Goal: Information Seeking & Learning: Find specific fact

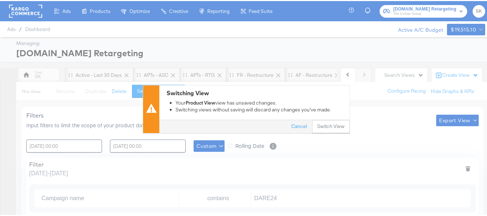
scroll to position [0, 324]
click at [322, 124] on button "Switch View" at bounding box center [331, 125] width 38 height 13
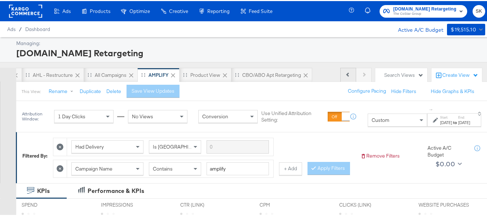
click at [346, 74] on button "Previous" at bounding box center [348, 74] width 16 height 14
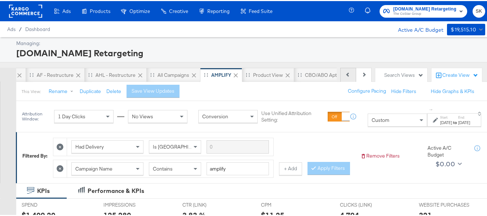
click at [346, 74] on button "Previous" at bounding box center [348, 74] width 16 height 14
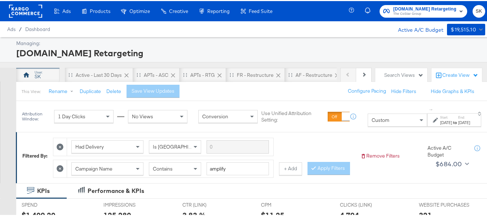
click at [20, 70] on div "SK" at bounding box center [37, 74] width 43 height 14
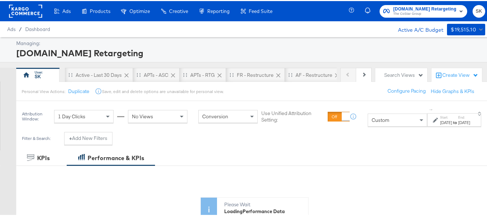
click at [24, 10] on rect at bounding box center [25, 10] width 33 height 13
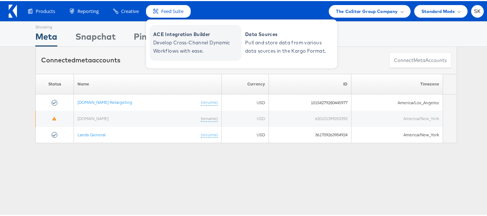
click at [175, 41] on span "Develop Cross-Channel Dynamic Workflows with ease." at bounding box center [196, 46] width 87 height 17
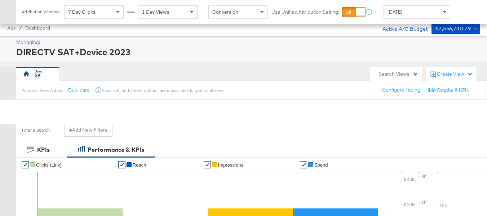
scroll to position [309, 0]
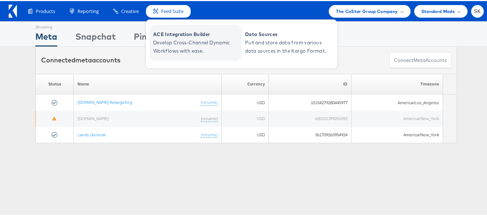
click at [169, 37] on span "ACE Integration Builder" at bounding box center [196, 33] width 87 height 8
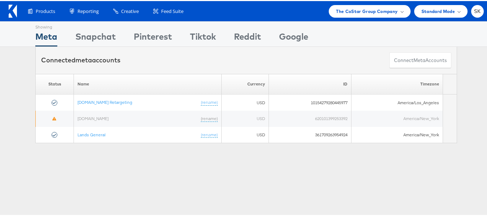
click at [8, 9] on div "Products Product Catalogs Enhance Your Product Catalog, Map Them to Publishers,…" at bounding box center [246, 10] width 493 height 20
click at [14, 12] on icon at bounding box center [13, 10] width 8 height 13
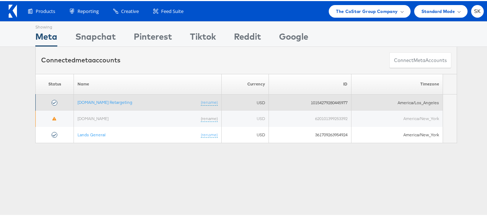
click at [91, 98] on td "[DOMAIN_NAME] Retargeting (rename)" at bounding box center [148, 101] width 148 height 16
click at [91, 101] on link "[DOMAIN_NAME] Retargeting" at bounding box center [105, 100] width 55 height 5
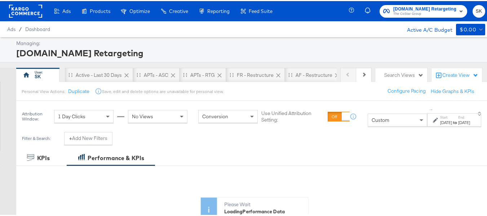
scroll to position [108, 0]
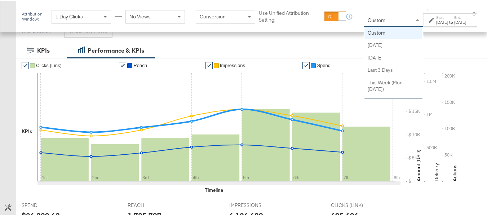
click at [371, 19] on div "Custom" at bounding box center [393, 19] width 59 height 12
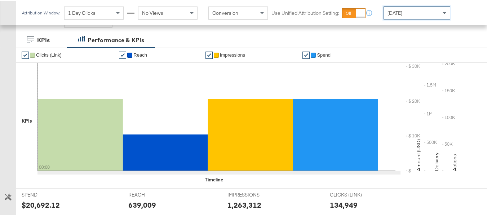
scroll to position [309, 0]
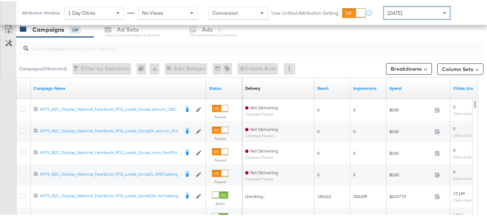
click at [81, 45] on input "search" at bounding box center [235, 45] width 414 height 14
paste input "APTS_B2C_Display_National_Facebook_RTG_Leads_SocialDisplay_Retargeting_Diamond_…"
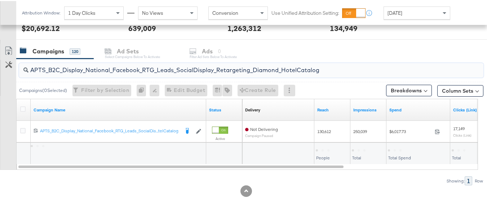
scroll to position [288, 0]
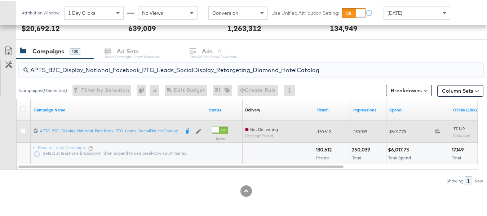
click at [397, 129] on span "$6,017.73" at bounding box center [411, 130] width 43 height 5
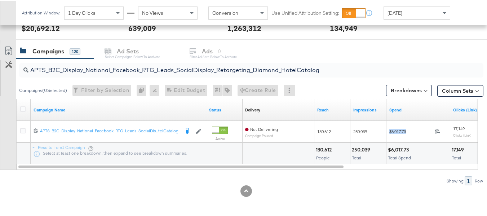
copy div "$6,017.73"
click at [161, 72] on input "APTS_B2C_Display_National_Facebook_RTG_Leads_SocialDisplay_Retargeting_Diamond_…" at bounding box center [235, 66] width 414 height 14
paste input "alwayson_Retargeting_DARE24_DiamondPlatinum"
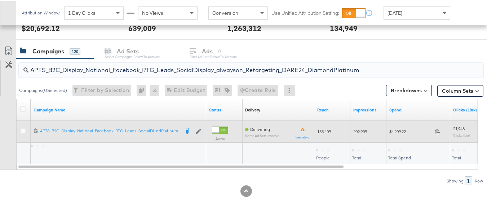
click at [396, 129] on span "$4,209.22" at bounding box center [411, 130] width 43 height 5
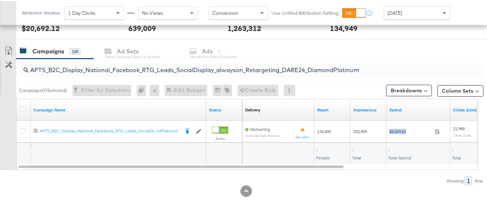
copy div "$4,209.22"
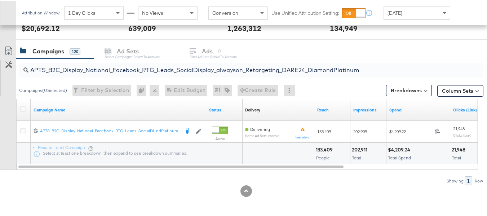
click at [190, 67] on input "APTS_B2C_Display_National_Facebook_RTG_Leads_SocialDisplay_alwayson_Retargeting…" at bounding box center [235, 66] width 414 height 14
paste input "FR_B2C_Display_National_Facebook_RTG_Leads_SocialDisplay_alwayson_Retargeting_FR"
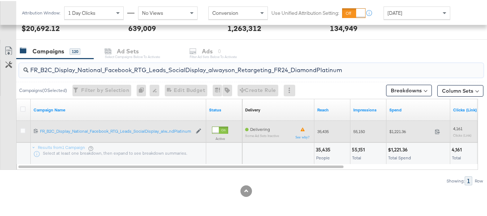
click at [401, 127] on div "$1,221.36 1221.36" at bounding box center [419, 130] width 64 height 11
copy div "$1,221.36"
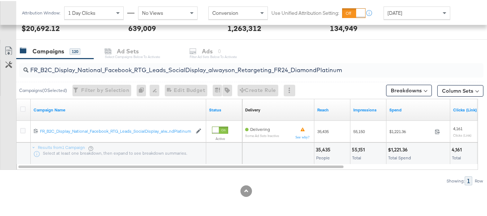
click at [168, 71] on input "FR_B2C_Display_National_Facebook_RTG_Leads_SocialDisplay_alwayson_Retargeting_F…" at bounding box center [235, 66] width 414 height 14
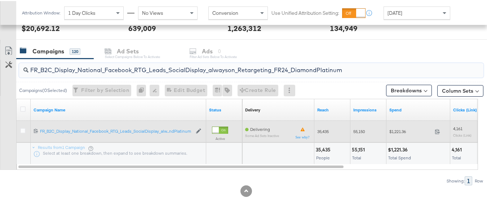
paste input "AF_B2C_Display_National_Facebook_RTG_Leads_SocialDisplay_alwayson_Retargeting_AF"
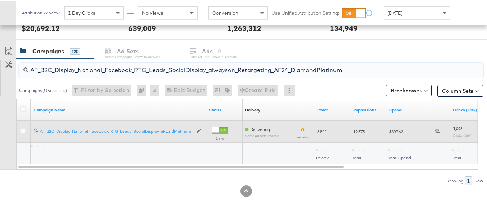
click at [396, 129] on span "$307.62" at bounding box center [411, 130] width 43 height 5
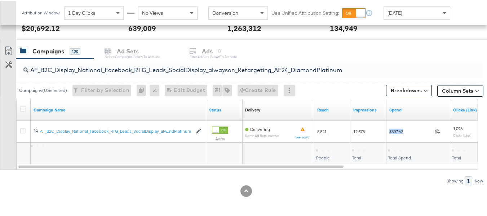
copy div "$307.62"
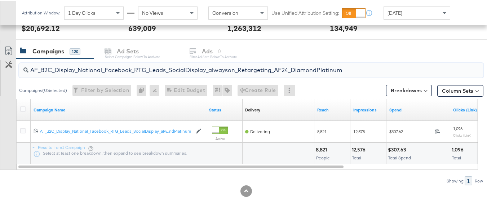
click at [173, 67] on input "AF_B2C_Display_National_Facebook_RTG_Leads_SocialDisplay_alwayson_Retargeting_A…" at bounding box center [235, 66] width 414 height 14
paste input "HL_B2C_Display_National_Facebook_RTG_Leads_SocialDisplay_alwayson_Retargeting_A…"
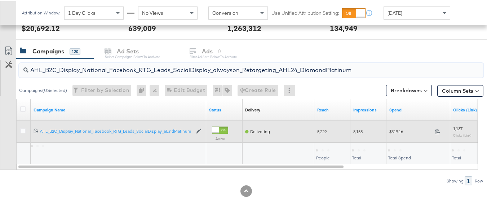
click at [387, 133] on div "$319.16 319.16" at bounding box center [419, 130] width 64 height 11
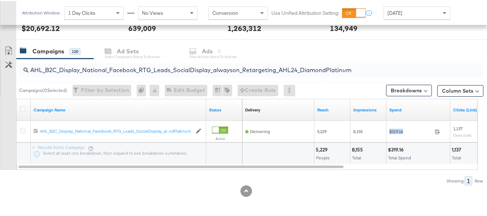
copy div "$319.16"
click at [193, 68] on input "AHL_B2C_Display_National_Facebook_RTG_Leads_SocialDisplay_alwayson_Retargeting_…" at bounding box center [235, 66] width 414 height 14
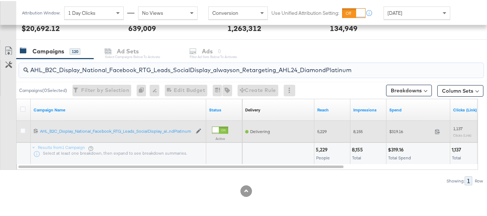
paste input "PTS_B2C_Display_National_Facebook_PRO_Traffic_SocialDisplay_alwayson_ASC_DARE24…"
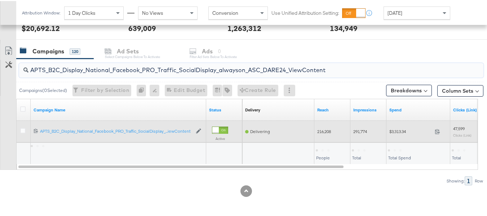
click at [400, 131] on span "$3,313.34" at bounding box center [411, 130] width 43 height 5
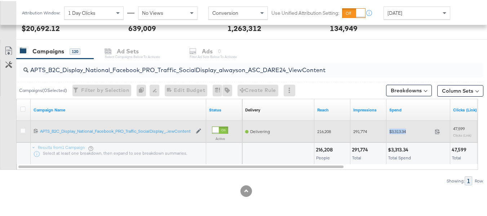
click at [400, 131] on span "$3,313.34" at bounding box center [411, 130] width 43 height 5
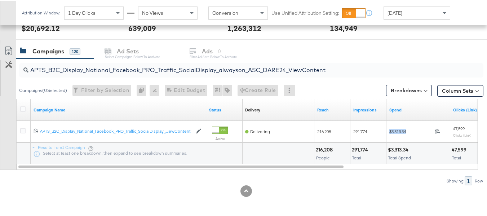
copy div "$3,313.34"
click at [157, 74] on div "APTS_B2C_Display_National_Facebook_PRO_Traffic_SocialDisplay_alwayson_ASC_DARE2…" at bounding box center [251, 69] width 465 height 14
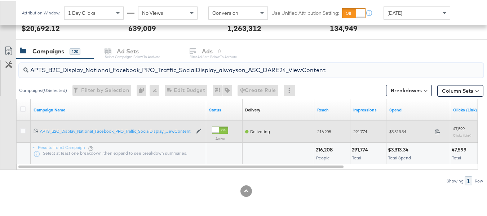
paste input "Leads_SocialDisplay_alwayson_ASC_DARE24_Purchase"
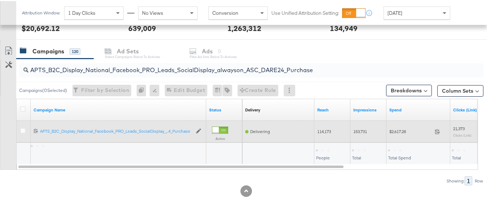
click at [388, 134] on div "$2,617.28 2617.28" at bounding box center [419, 130] width 64 height 11
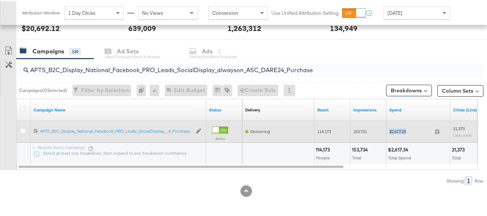
copy div "$2,617.28"
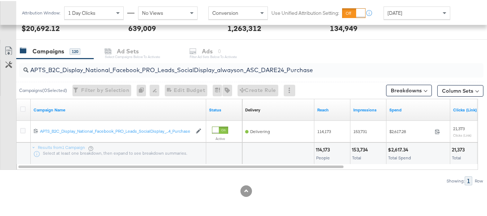
click at [206, 72] on input "APTS_B2C_Display_National_Facebook_PRO_Leads_SocialDisplay_alwayson_ASC_DARE24_…" at bounding box center [235, 66] width 414 height 14
paste input "F_B2C_Display_National_Facebook_PRO_Traffic_SocialDisplay_alwayson_ASC_AF24_Vie…"
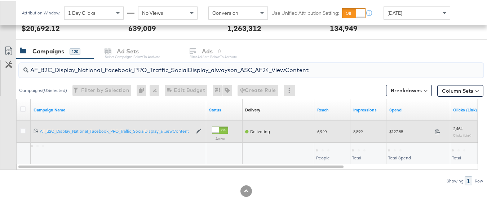
click at [394, 132] on span "$127.88" at bounding box center [411, 130] width 43 height 5
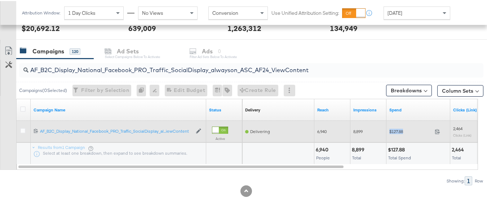
click at [394, 132] on span "$127.88" at bounding box center [411, 130] width 43 height 5
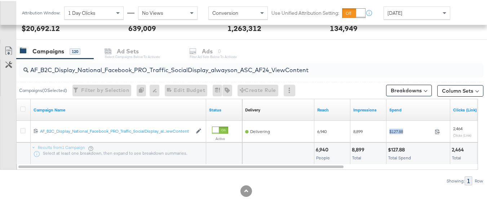
copy div "$127.88"
click at [194, 74] on div "AF_B2C_Display_National_Facebook_PRO_Traffic_SocialDisplay_alwayson_ASC_AF24_Vi…" at bounding box center [251, 69] width 465 height 14
paste input "FR_B2C_Display_National_Facebook_PRO_Traffic_SocialDisplay_alwayson_ASC_FR"
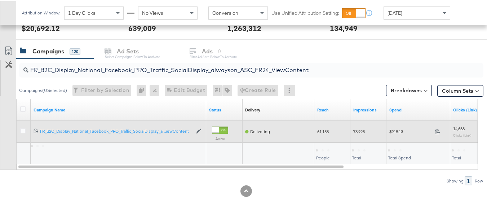
click at [397, 131] on span "$918.13" at bounding box center [411, 130] width 43 height 5
copy div "$918.13"
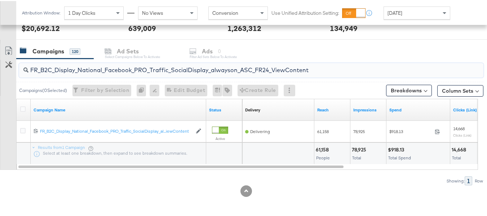
click at [177, 66] on input "FR_B2C_Display_National_Facebook_PRO_Traffic_SocialDisplay_alwayson_ASC_FR24_Vi…" at bounding box center [235, 66] width 414 height 14
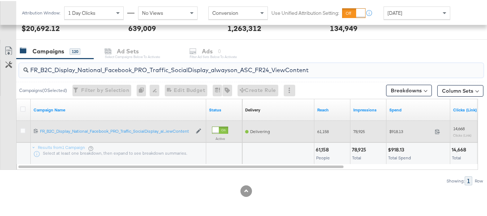
paste input "AHL_B2C_Display_National_Facebook_PRO_Traffic_SocialDisplay_alwayson_ASC_AHL"
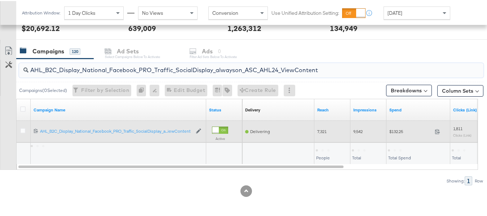
type input "AHL_B2C_Display_National_Facebook_PRO_Traffic_SocialDisplay_alwayson_ASC_AHL24_…"
click at [394, 127] on div "$132.25 132.25" at bounding box center [419, 130] width 64 height 11
copy div "$132.25"
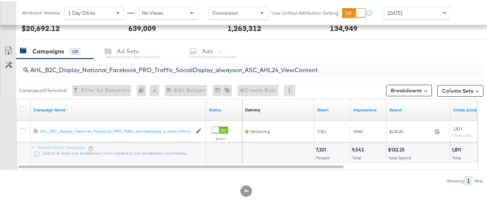
click at [368, 79] on div "AHL_B2C_Display_National_Facebook_PRO_Traffic_SocialDisplay_alwayson_ASC_AHL24_…" at bounding box center [249, 69] width 467 height 23
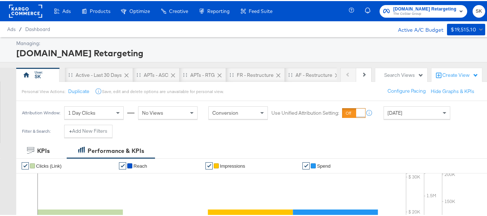
click at [400, 14] on span "The CoStar Group" at bounding box center [425, 13] width 63 height 6
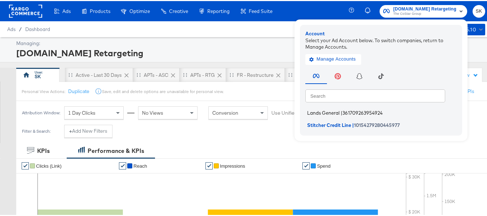
click at [315, 108] on li "Lands General | 361709263954924" at bounding box center [382, 112] width 155 height 10
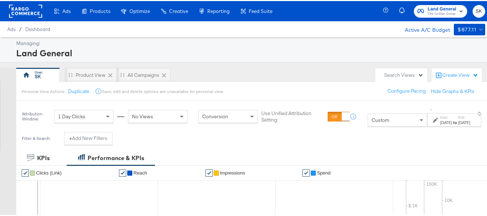
click at [377, 115] on div "Custom" at bounding box center [397, 119] width 59 height 12
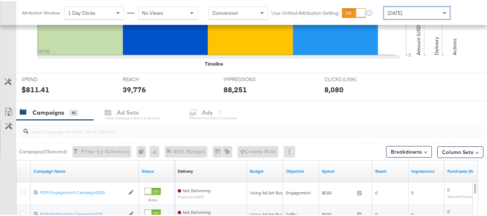
scroll to position [261, 0]
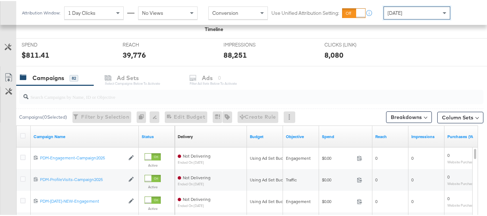
click at [95, 97] on input "search" at bounding box center [235, 93] width 414 height 14
paste input "B2C_LAND_KC_RT_Sig_24"
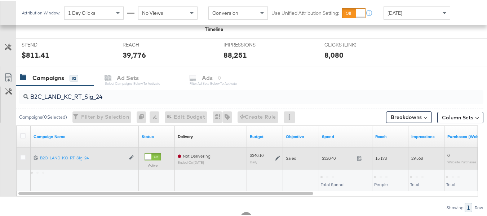
click at [333, 156] on span "$320.40" at bounding box center [338, 156] width 32 height 5
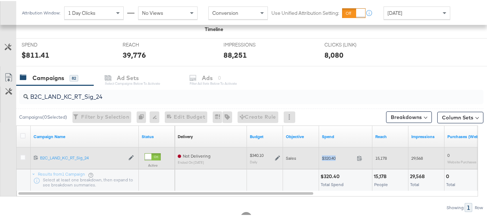
click at [333, 156] on span "$320.40" at bounding box center [338, 156] width 32 height 5
copy div "$320.40"
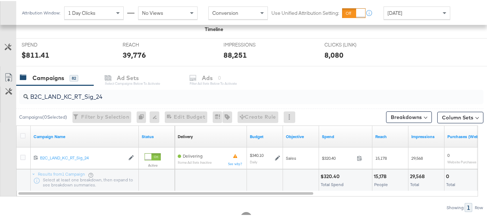
click at [180, 104] on div "B2C_LAND_KC_RT_Sig_24" at bounding box center [251, 95] width 465 height 17
click at [177, 98] on input "B2C_LAND_KC_RT_Sig_24" at bounding box center [235, 93] width 414 height 14
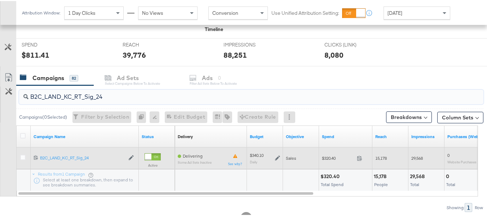
paste input "B_Ecommerce_KC_Retargeting_LW&LOA_Traffic"
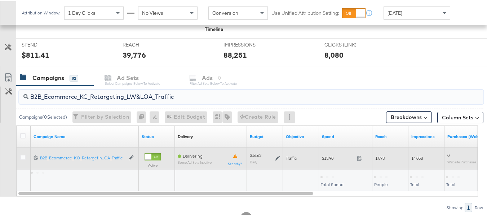
click at [333, 160] on div "$13.90 13.9" at bounding box center [345, 156] width 53 height 11
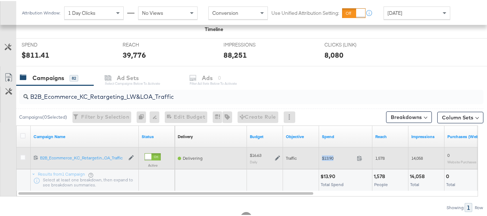
click at [333, 160] on div "$13.90 13.9" at bounding box center [345, 156] width 53 height 11
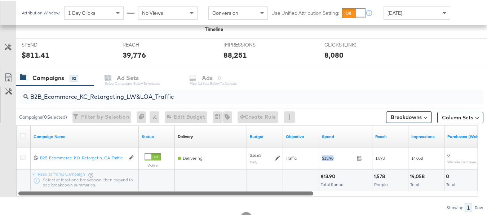
copy div "$13.90"
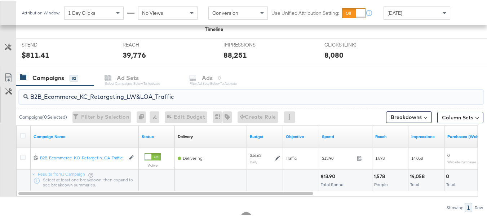
click at [115, 95] on input "B2B_Ecommerce_KC_Retargeting_LW&LOA_Traffic" at bounding box center [235, 93] width 414 height 14
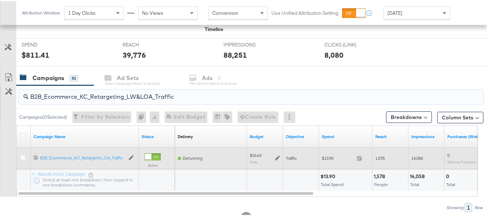
paste input "KC_Retargeting_Prospects & Clients_Conversions"
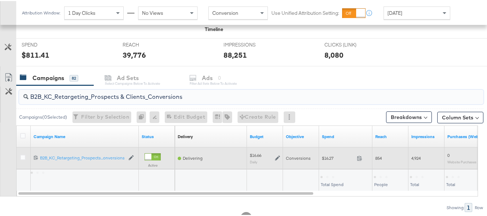
click at [331, 157] on span "$16.27" at bounding box center [338, 156] width 32 height 5
copy div "$16.27"
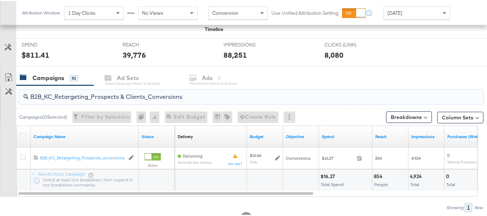
click at [168, 95] on input "B2B_KC_Retargeting_Prospects & Clients_Conversions" at bounding box center [235, 93] width 414 height 14
paste input "C_LAND_KC_Pros_Sig"
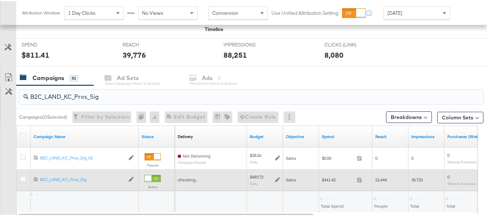
type input "B2C_LAND_KC_Pros_Sig"
click at [330, 177] on span "$441.42" at bounding box center [338, 178] width 32 height 5
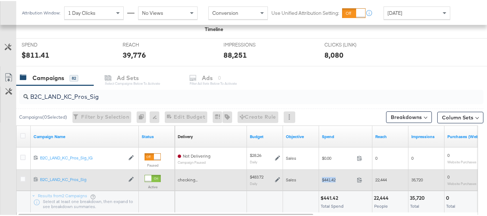
click at [330, 177] on span "$441.42" at bounding box center [338, 178] width 32 height 5
copy div "$441.42"
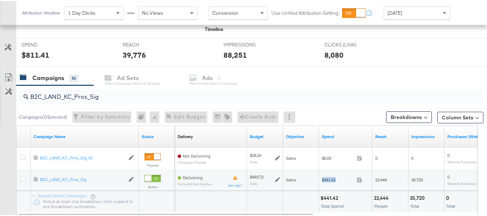
scroll to position [309, 0]
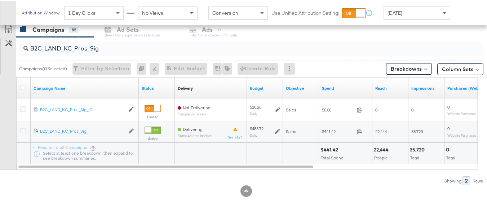
click at [361, 189] on div at bounding box center [246, 190] width 493 height 12
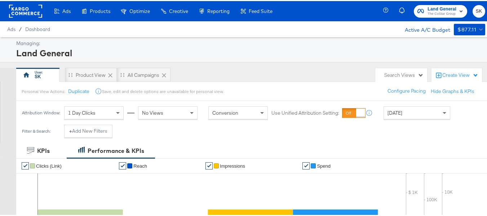
click at [16, 2] on div at bounding box center [25, 10] width 33 height 20
click at [17, 7] on rect at bounding box center [25, 10] width 33 height 13
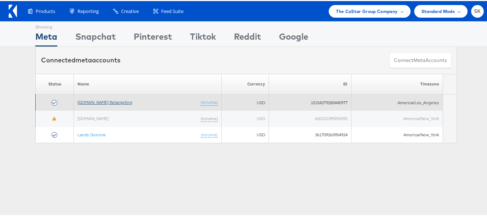
click at [109, 103] on link "[DOMAIN_NAME] Retargeting" at bounding box center [105, 100] width 55 height 5
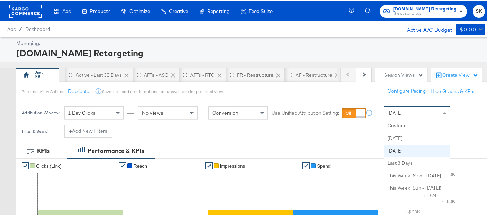
click at [403, 115] on span "[DATE]" at bounding box center [395, 112] width 15 height 6
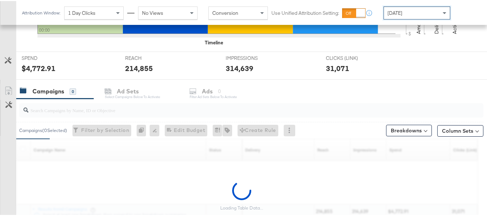
scroll to position [309, 0]
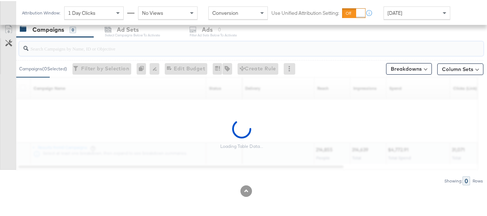
click at [67, 44] on input "search" at bounding box center [235, 45] width 414 height 14
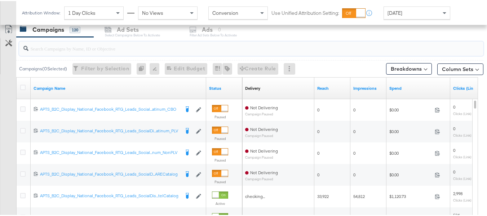
paste input "APTS_B2C_Display_National_Facebook_RTG_Leads_SocialDisplay_Retargeting_Diamond_…"
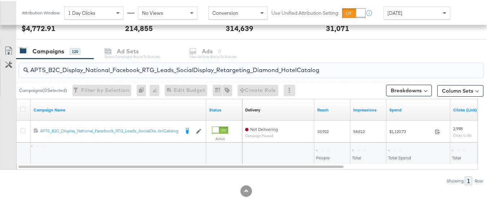
scroll to position [288, 0]
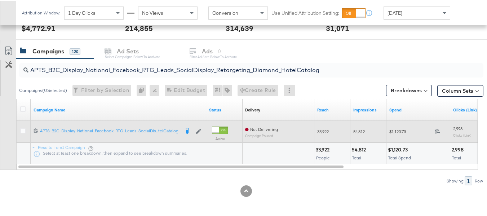
click at [394, 137] on div "$1,120.73 1120.73" at bounding box center [419, 131] width 64 height 22
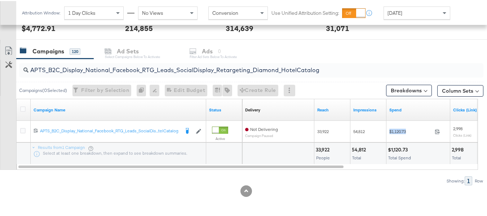
copy div "$1,120.73"
click at [168, 72] on input "APTS_B2C_Display_National_Facebook_RTG_Leads_SocialDisplay_Retargeting_Diamond_…" at bounding box center [235, 66] width 414 height 14
paste input "alwayson_Retargeting_DARE24_DiamondPlatinum"
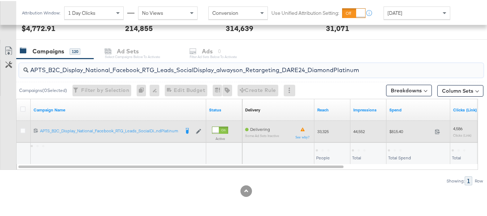
click at [396, 131] on span "$815.40" at bounding box center [411, 130] width 43 height 5
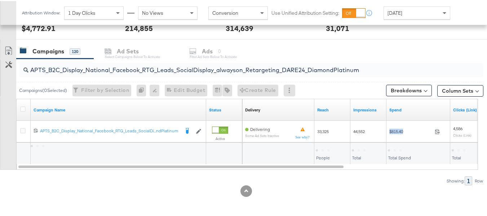
copy div "$815.40"
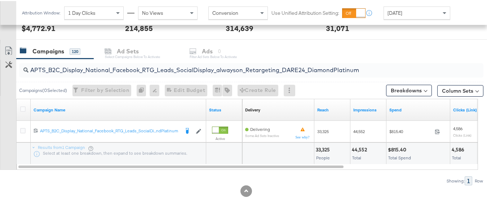
click at [136, 70] on input "APTS_B2C_Display_National_Facebook_RTG_Leads_SocialDisplay_alwayson_Retargeting…" at bounding box center [235, 66] width 414 height 14
paste input "FR_B2C_Display_National_Facebook_RTG_Leads_SocialDisplay_alwayson_Retargeting_FR"
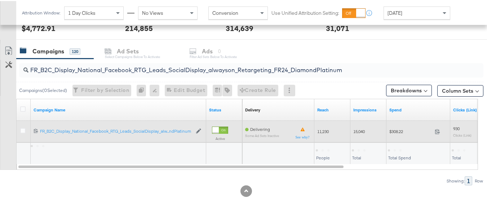
click at [400, 133] on span "$308.22" at bounding box center [411, 130] width 43 height 5
copy div "$308.22"
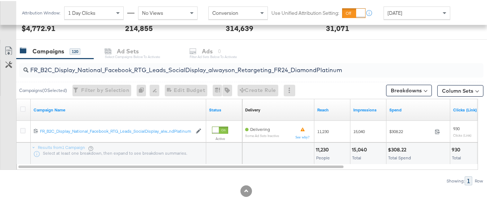
click at [175, 69] on input "FR_B2C_Display_National_Facebook_RTG_Leads_SocialDisplay_alwayson_Retargeting_F…" at bounding box center [235, 66] width 414 height 14
paste input "AF_B2C_Display_National_Facebook_RTG_Leads_SocialDisplay_alwayson_Retargeting_AF"
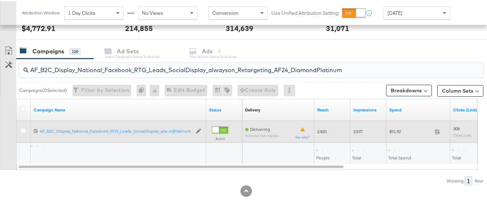
click at [400, 133] on span "$91.92" at bounding box center [411, 130] width 43 height 5
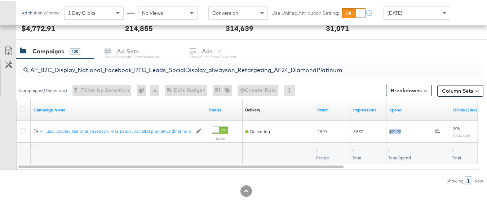
copy div "$91.92"
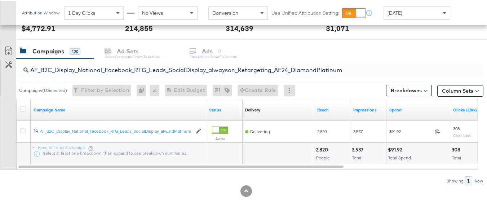
click at [136, 71] on input "AF_B2C_Display_National_Facebook_RTG_Leads_SocialDisplay_alwayson_Retargeting_A…" at bounding box center [235, 66] width 414 height 14
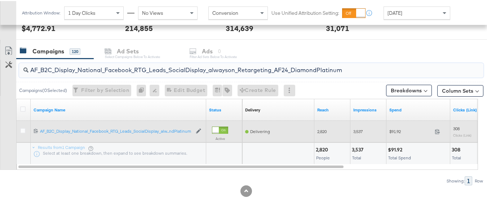
paste input "HL_B2C_Display_National_Facebook_RTG_Leads_SocialDisplay_alwayson_Retargeting_A…"
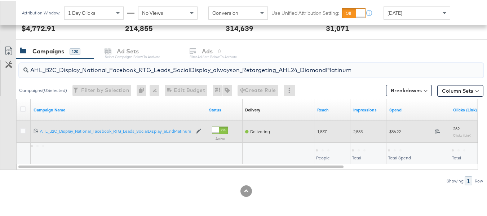
click at [396, 137] on div "$86.22 86.22" at bounding box center [419, 131] width 64 height 22
copy div "$86.22"
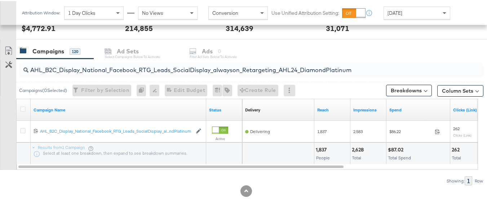
click at [171, 66] on input "AHL_B2C_Display_National_Facebook_RTG_Leads_SocialDisplay_alwayson_Retargeting_…" at bounding box center [235, 66] width 414 height 14
paste input "PTS_B2C_Display_National_Facebook_PRO_Traffic_SocialDisplay_alwayson_ASC_DARE24…"
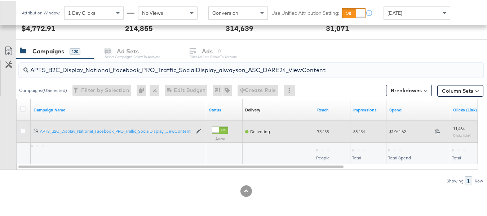
click at [394, 140] on div "$1,041.62 1041.62" at bounding box center [419, 131] width 64 height 22
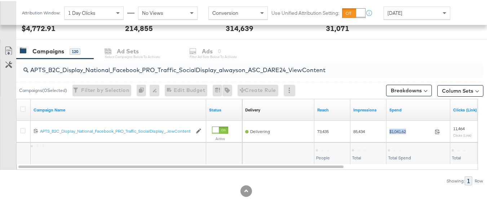
copy div "$1,041.62"
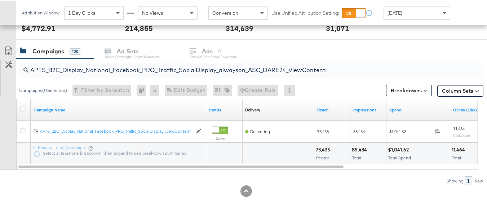
click at [154, 68] on input "APTS_B2C_Display_National_Facebook_PRO_Traffic_SocialDisplay_alwayson_ASC_DARE2…" at bounding box center [235, 66] width 414 height 14
paste input "Leads_SocialDisplay_alwayson_ASC_DARE24_Purchase"
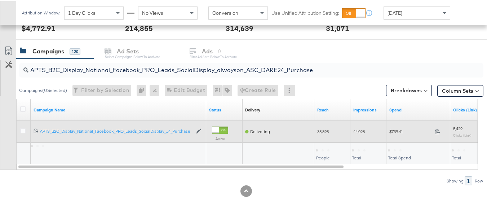
click at [404, 135] on div "$739.41 739.41" at bounding box center [419, 130] width 64 height 11
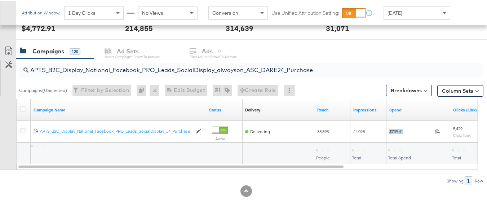
copy div "$739.41"
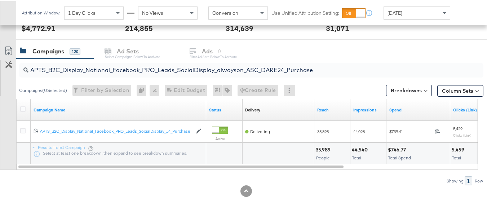
click at [144, 64] on input "APTS_B2C_Display_National_Facebook_PRO_Leads_SocialDisplay_alwayson_ASC_DARE24_…" at bounding box center [235, 66] width 414 height 14
paste input "F_B2C_Display_National_Facebook_PRO_Traffic_SocialDisplay_alwayson_ASC_AF24_Vie…"
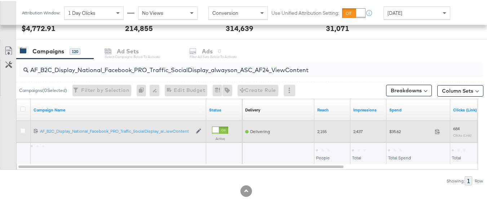
click at [399, 132] on span "$35.62" at bounding box center [411, 130] width 43 height 5
copy div "$35.62"
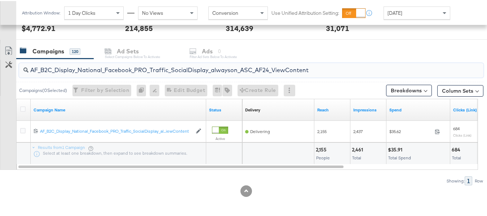
click at [199, 63] on input "AF_B2C_Display_National_Facebook_PRO_Traffic_SocialDisplay_alwayson_ASC_AF24_Vi…" at bounding box center [235, 66] width 414 height 14
paste input "FR_B2C_Display_National_Facebook_PRO_Traffic_SocialDisplay_alwayson_ASC_FR"
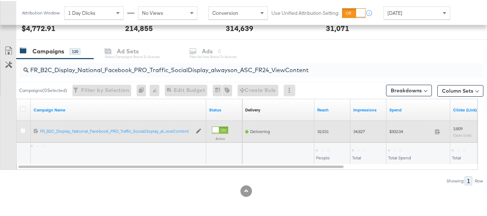
click at [395, 136] on div "$302.04 302.04" at bounding box center [419, 130] width 64 height 11
copy div "$302.04"
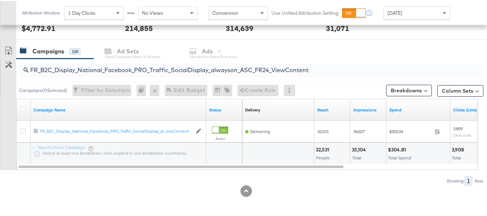
click at [177, 69] on input "FR_B2C_Display_National_Facebook_PRO_Traffic_SocialDisplay_alwayson_ASC_FR24_Vi…" at bounding box center [235, 66] width 414 height 14
paste input "AHL_B2C_Display_National_Facebook_PRO_Traffic_SocialDisplay_alwayson_ASC_AHL"
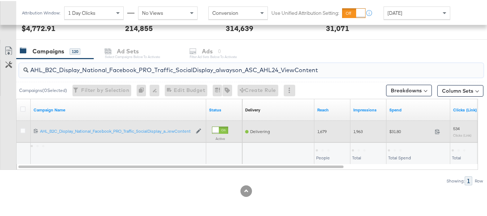
type input "AHL_B2C_Display_National_Facebook_PRO_Traffic_SocialDisplay_alwayson_ASC_AHL24_…"
click at [394, 132] on span "$31.80" at bounding box center [411, 130] width 43 height 5
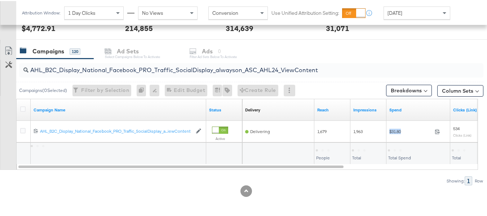
copy div "$31.80"
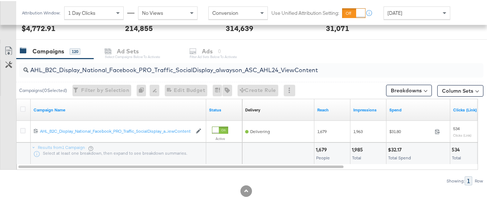
click at [351, 174] on div "AHL_B2C_Display_National_Facebook_PRO_Traffic_SocialDisplay_alwayson_ASC_AHL24_…" at bounding box center [242, 121] width 484 height 127
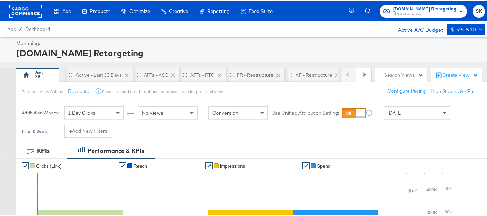
click at [412, 18] on div "[DOMAIN_NAME] Retargeting The CoStar Group SK" at bounding box center [422, 10] width 141 height 20
click at [388, 14] on span "[DOMAIN_NAME] Retargeting The CoStar Group" at bounding box center [423, 10] width 80 height 12
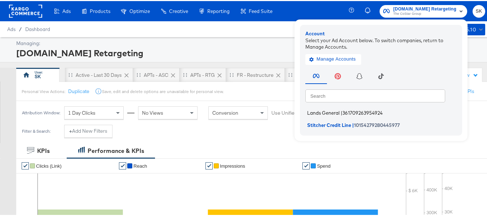
click at [319, 112] on span "Lands General" at bounding box center [323, 112] width 32 height 6
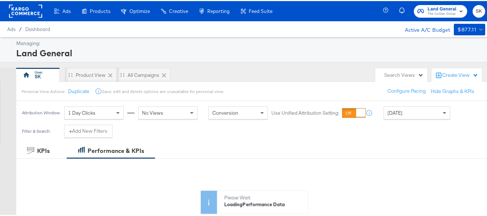
click at [400, 110] on span "[DATE]" at bounding box center [395, 112] width 15 height 6
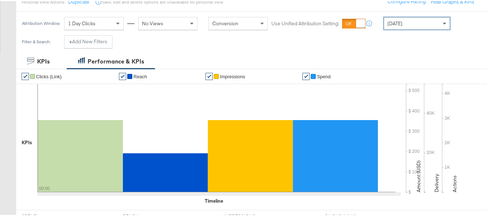
scroll to position [216, 0]
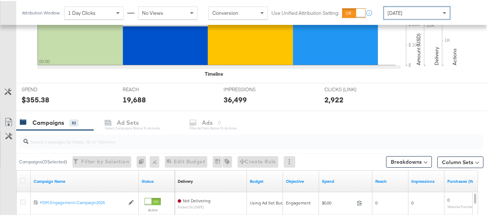
click at [70, 140] on input "search" at bounding box center [235, 138] width 414 height 14
paste input "B2C_LAND_KC_RT_Sig_24"
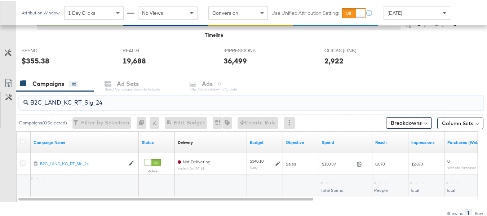
scroll to position [288, 0]
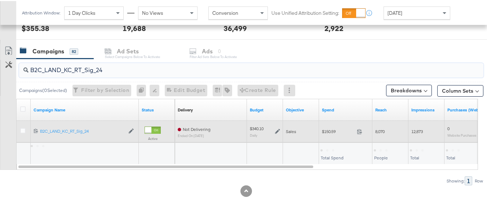
click at [327, 131] on span "$150.59" at bounding box center [338, 130] width 32 height 5
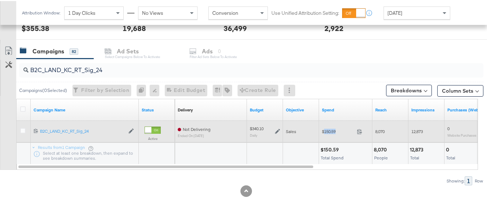
click at [327, 131] on span "$150.59" at bounding box center [338, 130] width 32 height 5
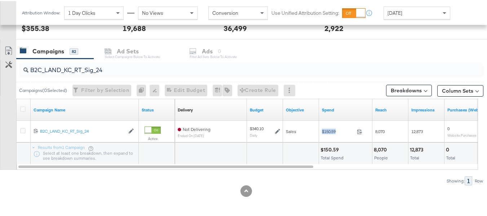
copy div "$150.59"
click at [173, 68] on input "B2C_LAND_KC_RT_Sig_24" at bounding box center [235, 66] width 414 height 14
paste input "B_Ecommerce_KC_Retargeting_LW&LOA_Traffic"
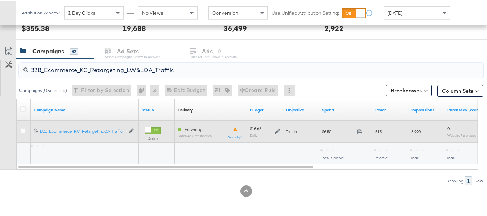
click at [325, 140] on div "$6.50 6.5" at bounding box center [345, 131] width 53 height 22
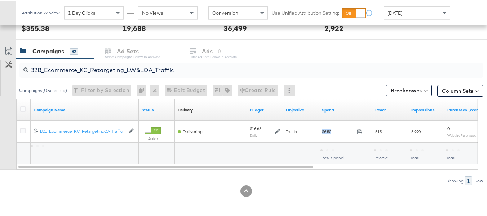
copy div "$6.50"
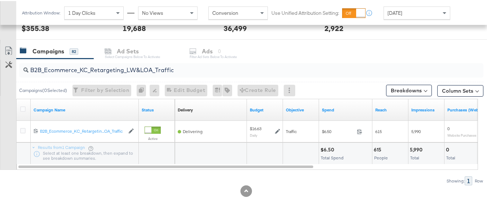
click at [179, 70] on input "B2B_Ecommerce_KC_Retargeting_LW&LOA_Traffic" at bounding box center [235, 66] width 414 height 14
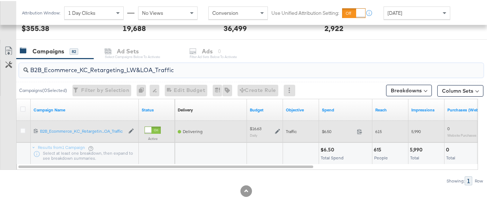
paste input "KC_Retargeting_Prospects & Clients_Conversions"
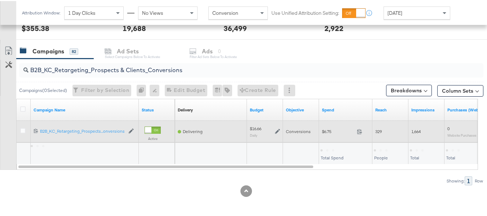
click at [327, 128] on span "$6.75" at bounding box center [338, 130] width 32 height 5
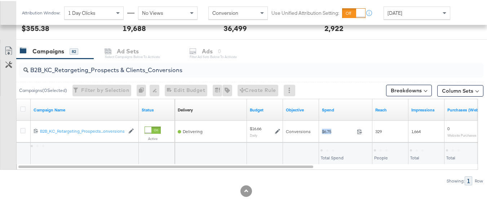
copy div "$6.75"
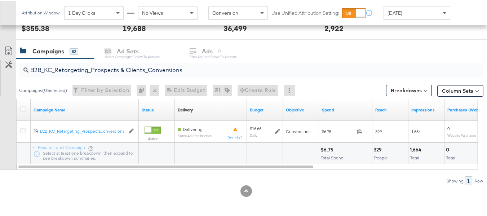
click at [140, 68] on input "B2B_KC_Retargeting_Prospects & Clients_Conversions" at bounding box center [235, 66] width 414 height 14
paste input "C_LAND_KC_Pros_Sig"
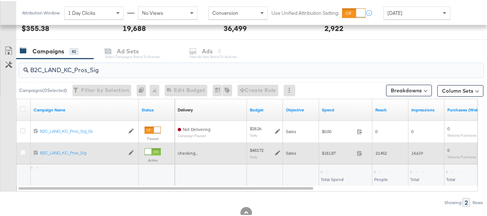
type input "B2C_LAND_KC_Pros_Sig"
click at [332, 156] on div "$181.87 181.87" at bounding box center [345, 151] width 53 height 11
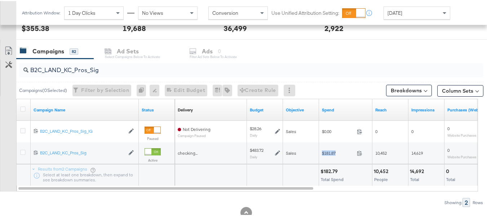
copy div "$181.87"
